Goal: Communication & Community: Answer question/provide support

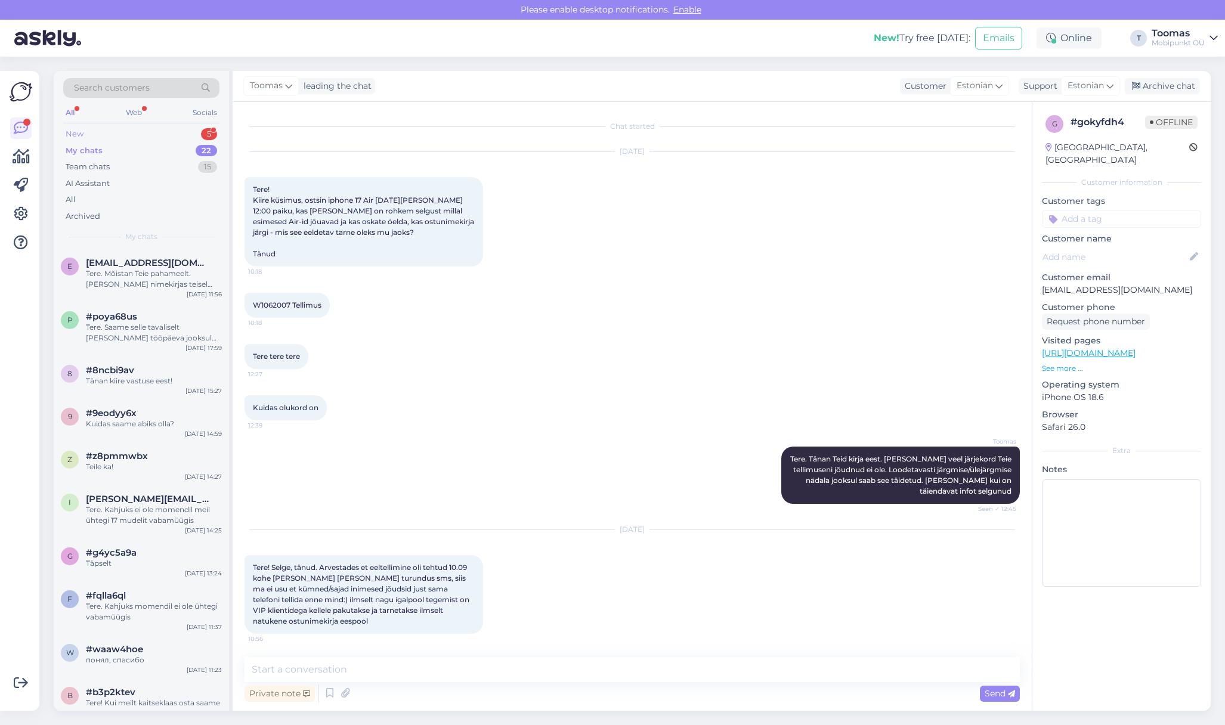
scroll to position [339, 0]
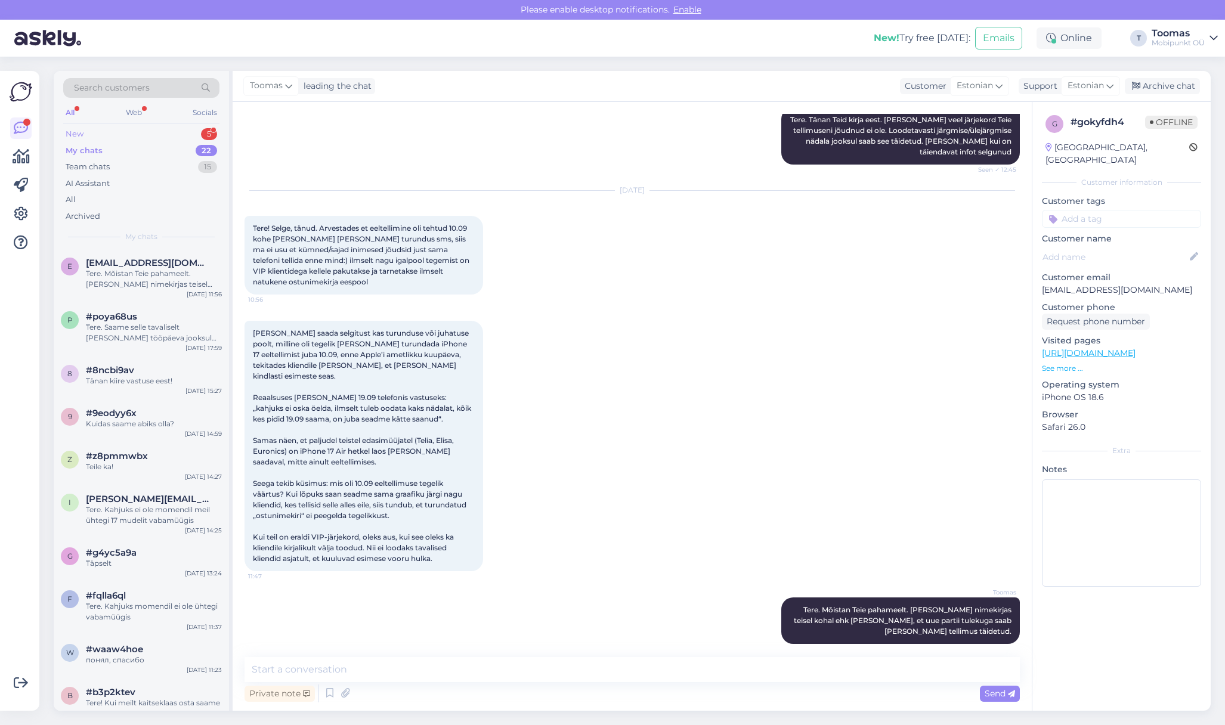
click at [117, 129] on div "New 5" at bounding box center [141, 134] width 156 height 17
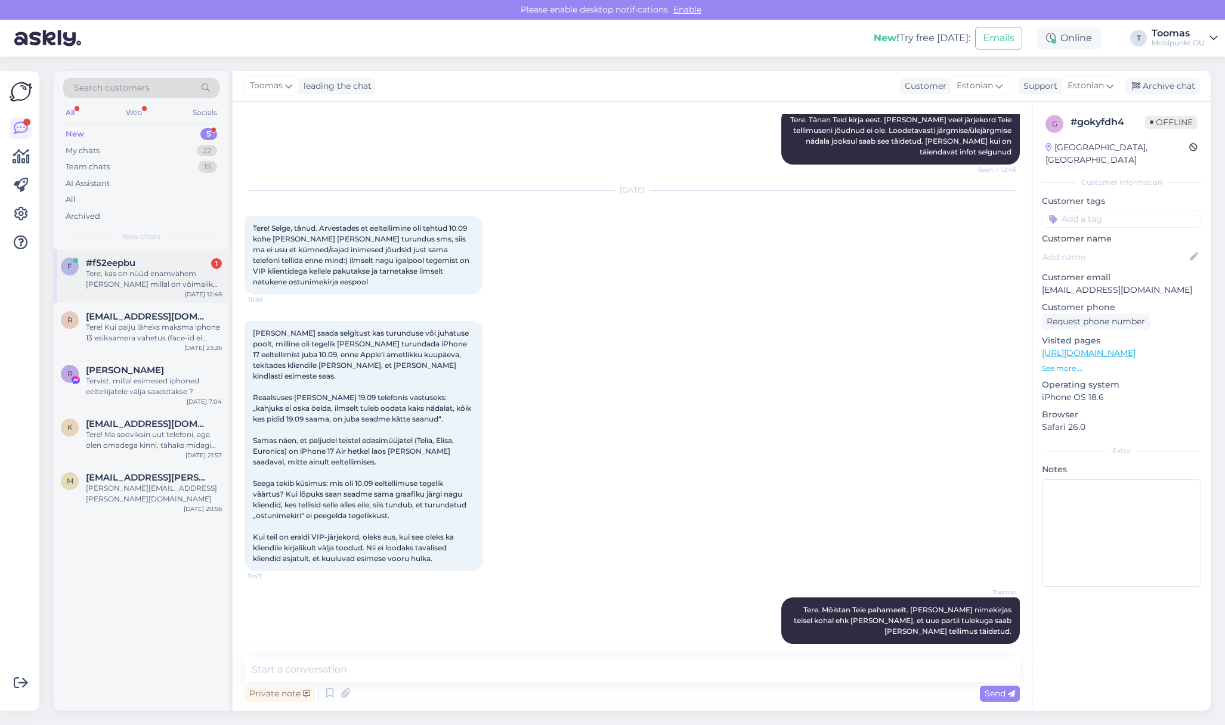
click at [163, 280] on div "Tere, kas on nüüd enamvähem [PERSON_NAME] millal on võimalik iphone 17 [PERSON_…" at bounding box center [154, 278] width 136 height 21
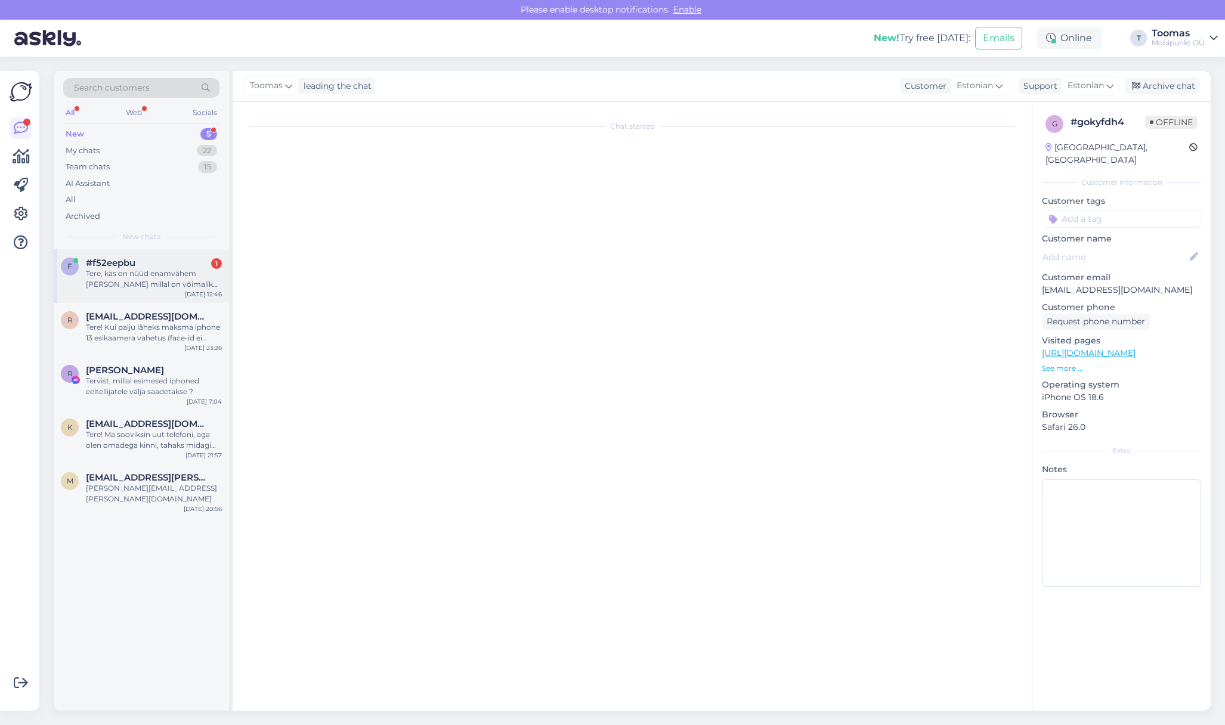
scroll to position [0, 0]
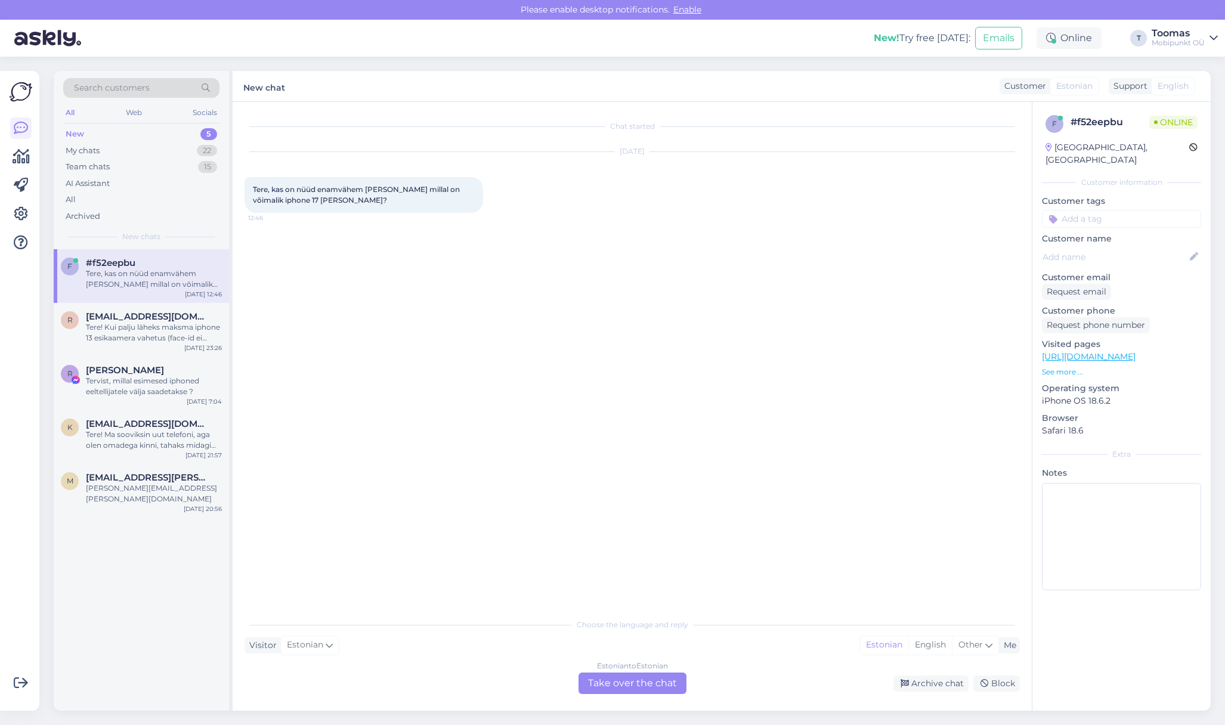
click at [652, 687] on div "Estonian to Estonian Take over the chat" at bounding box center [633, 683] width 108 height 21
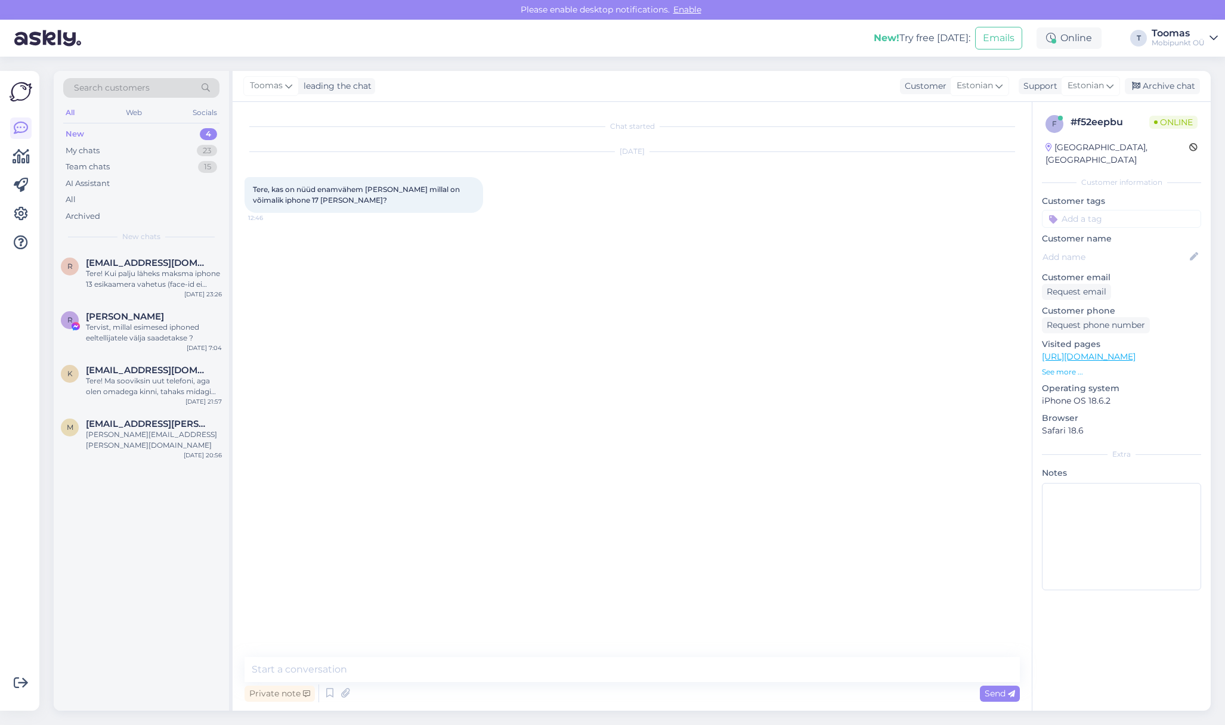
click at [653, 674] on textarea at bounding box center [633, 669] width 776 height 25
type textarea "Tere. Kas olite tellimuse vormistanud? Kui jah siis [PERSON_NAME] nimele see vo…"
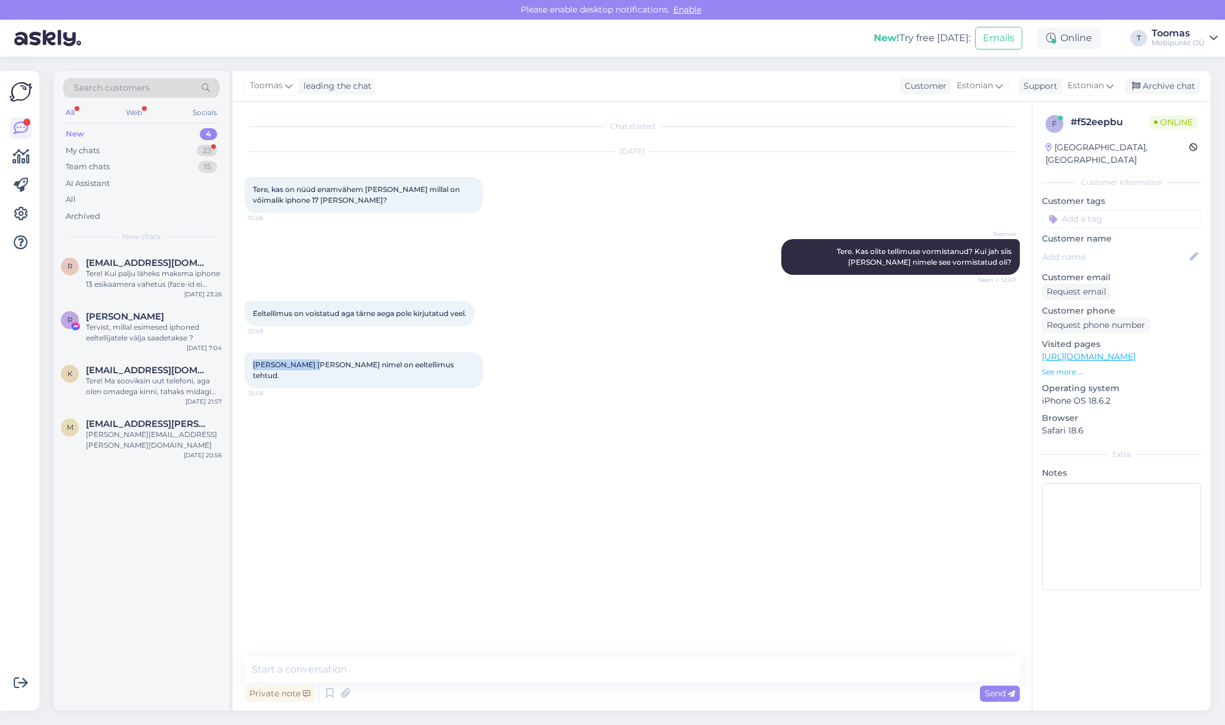
drag, startPoint x: 252, startPoint y: 361, endPoint x: 304, endPoint y: 362, distance: 51.9
click at [304, 362] on div "[PERSON_NAME] [PERSON_NAME] nimel on eeltellimus tehtud. 12:48" at bounding box center [364, 371] width 239 height 36
copy span "[PERSON_NAME] Halliste"
click at [412, 656] on div "Chat started [DATE] Tere, kas on nüüd enamvähem [PERSON_NAME] millal on võimali…" at bounding box center [632, 406] width 799 height 609
click at [397, 663] on textarea at bounding box center [633, 669] width 776 height 25
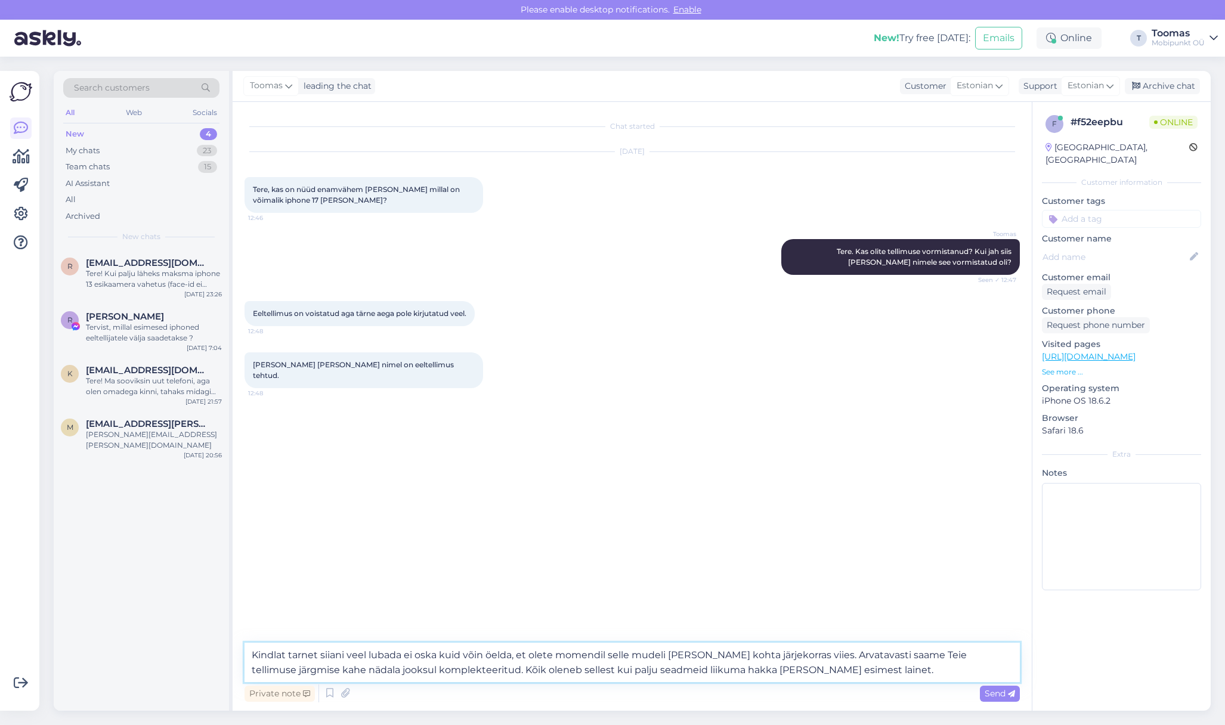
type textarea "Kindlat tarnet siiani veel lubada ei oska kuid võin öelda, et olete momendil se…"
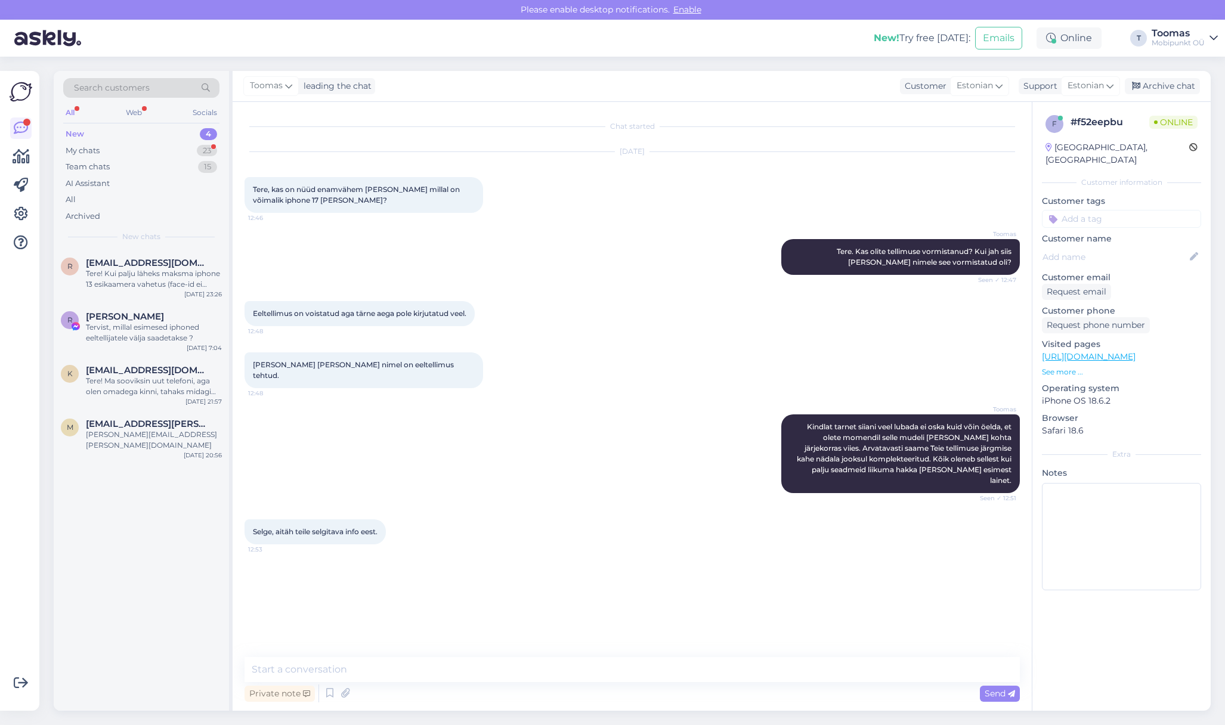
click at [434, 506] on div "Selge, aitäh teile selgitava info eest. 12:53" at bounding box center [633, 531] width 776 height 51
